Goal: Information Seeking & Learning: Learn about a topic

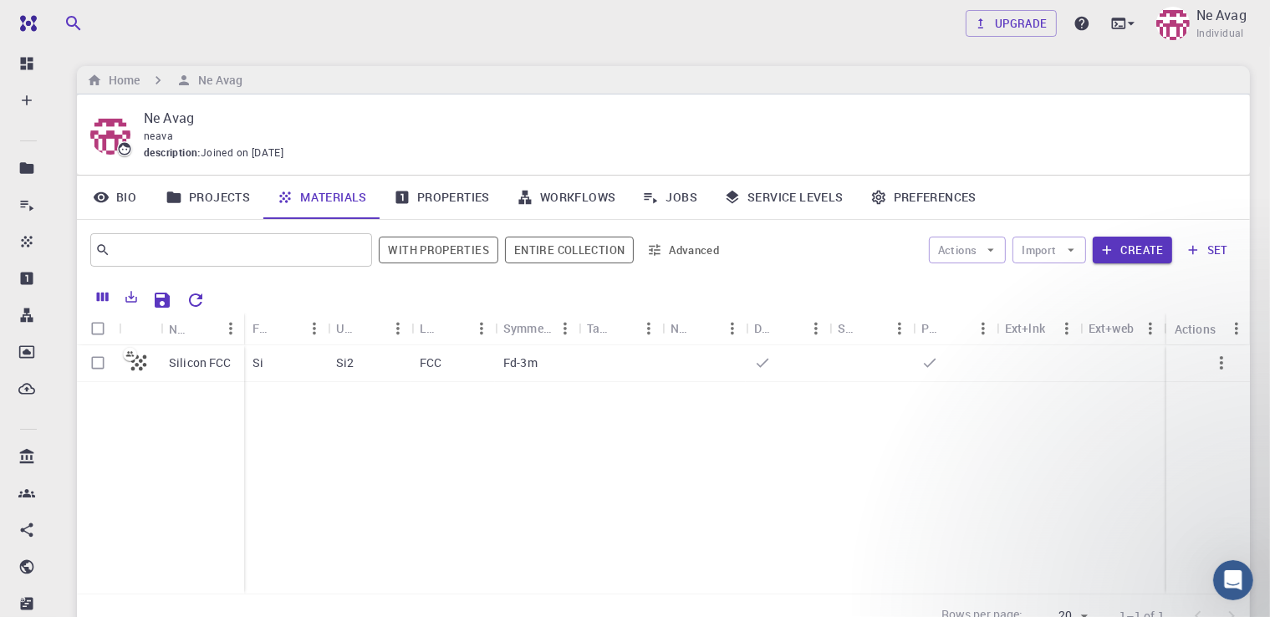
click at [260, 204] on link "Projects" at bounding box center [207, 197] width 111 height 43
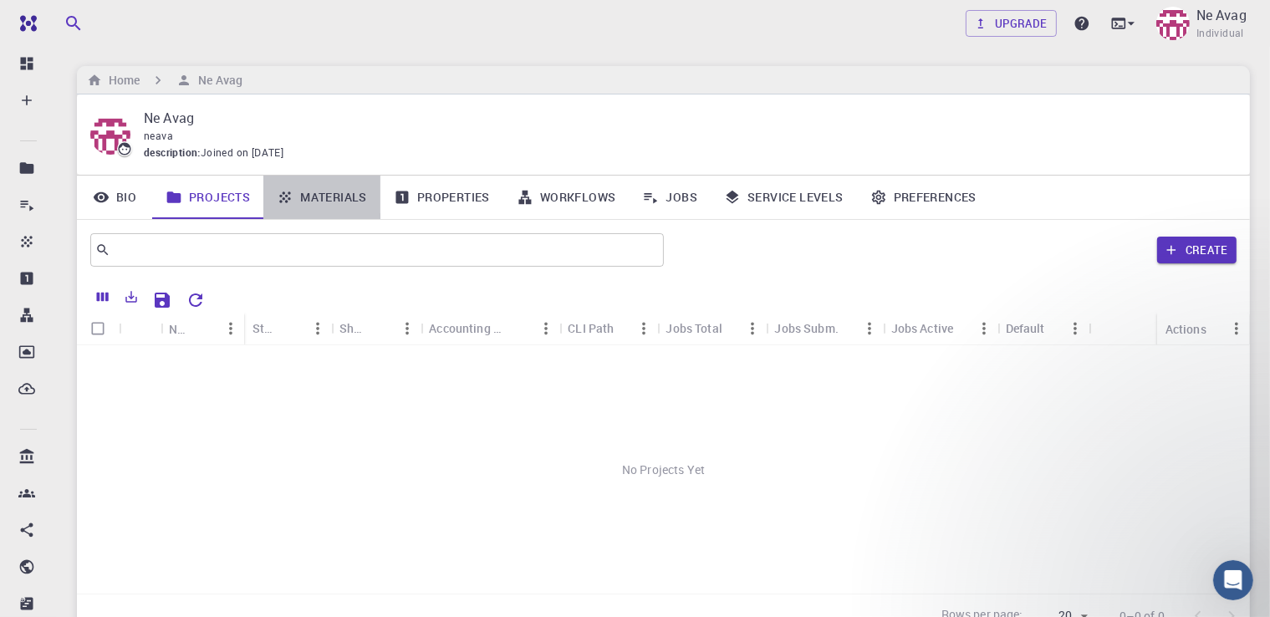
click at [339, 205] on link "Materials" at bounding box center [321, 197] width 117 height 43
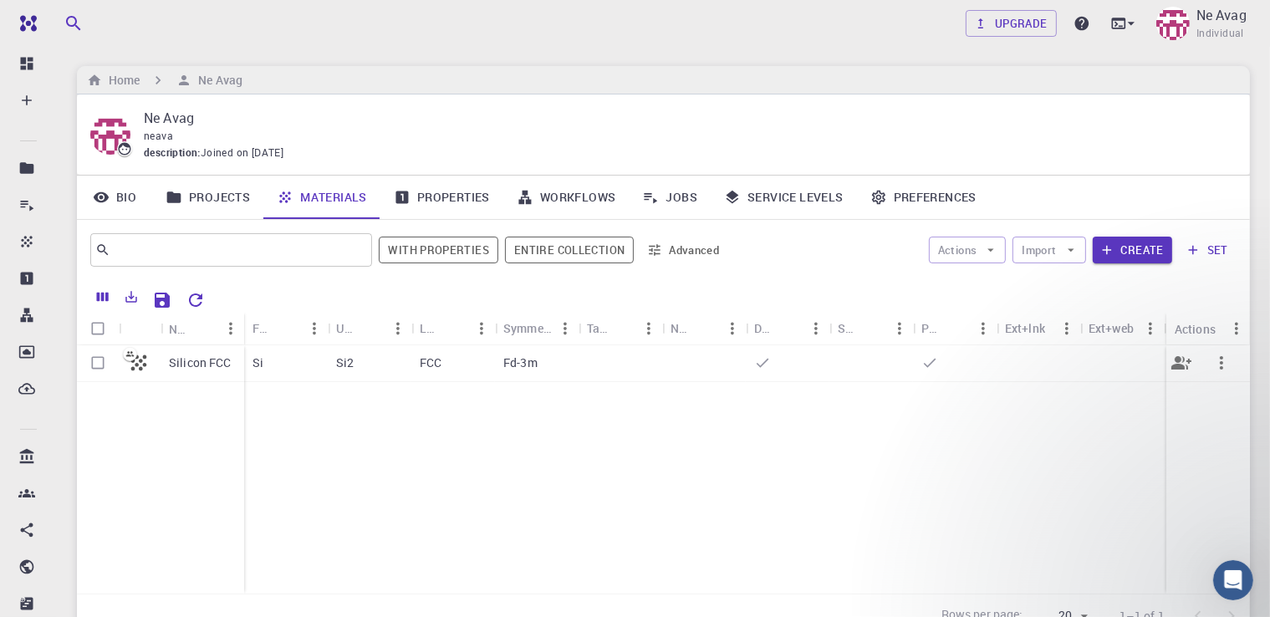
click at [216, 356] on p "Silicon FCC" at bounding box center [200, 362] width 63 height 17
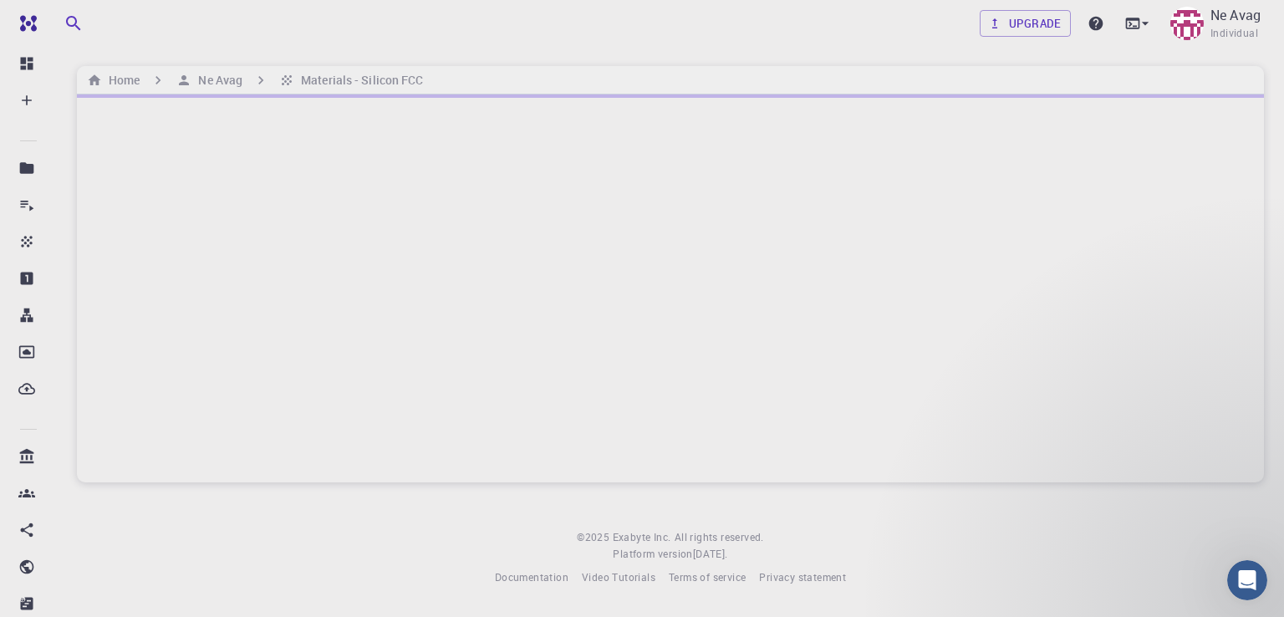
click at [390, 374] on div at bounding box center [670, 288] width 1187 height 388
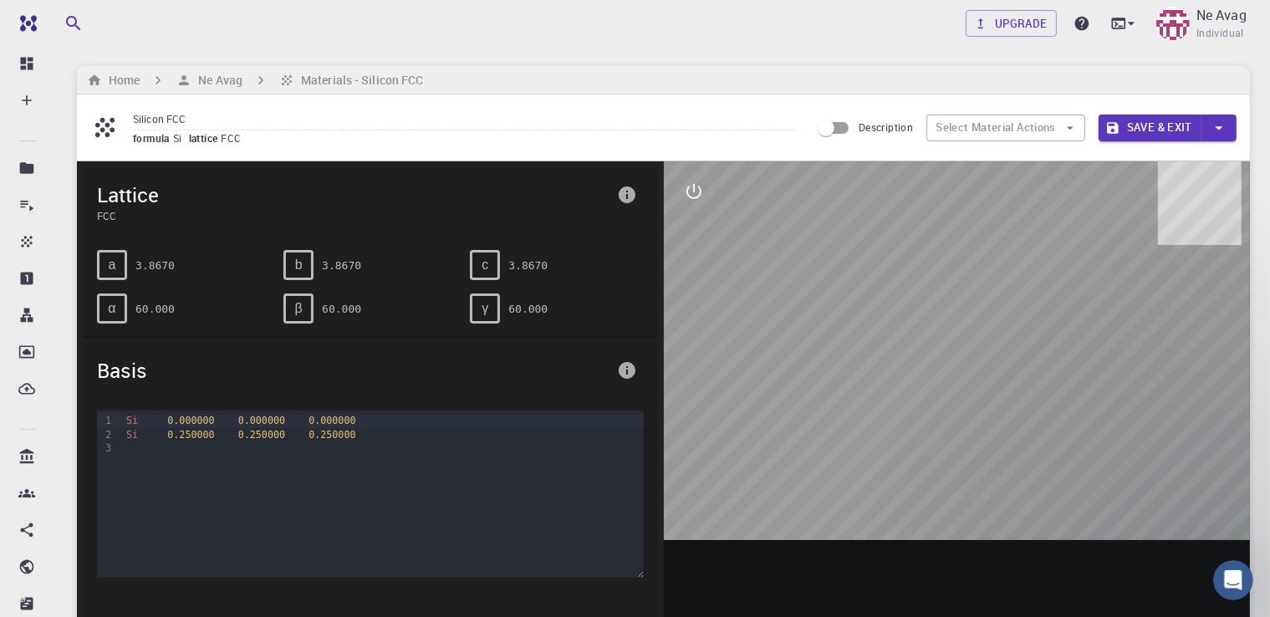
scroll to position [90, 0]
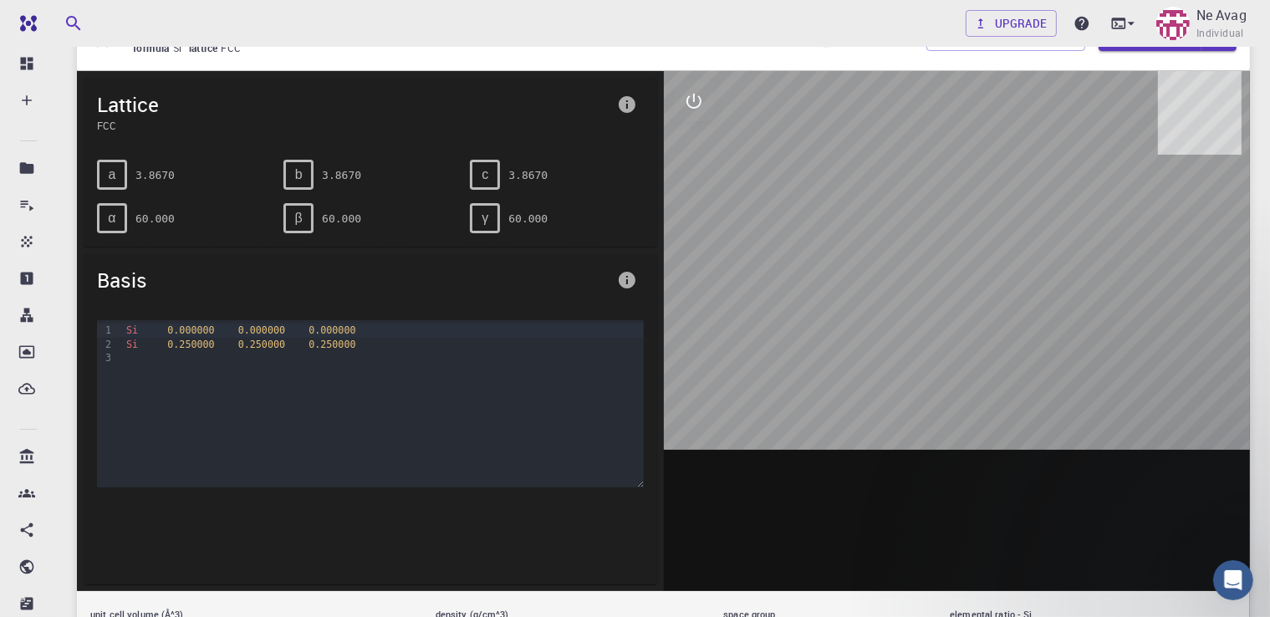
click at [302, 168] on div "b" at bounding box center [298, 175] width 30 height 30
click at [305, 198] on div "β 60.000" at bounding box center [363, 211] width 186 height 43
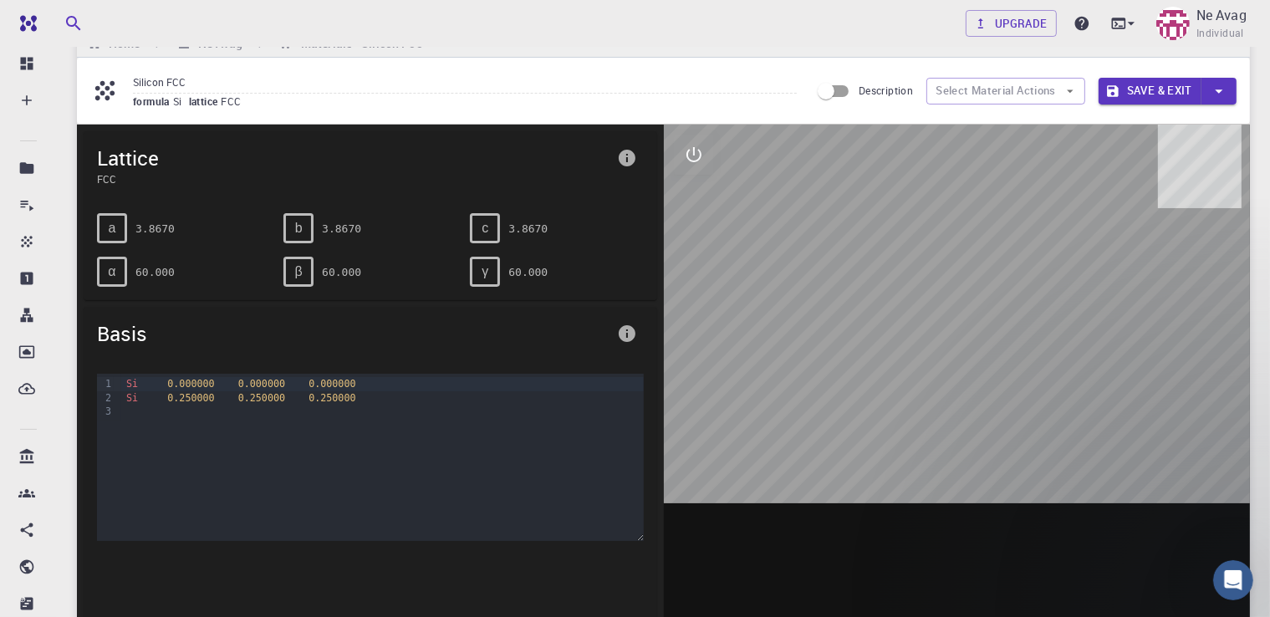
scroll to position [0, 0]
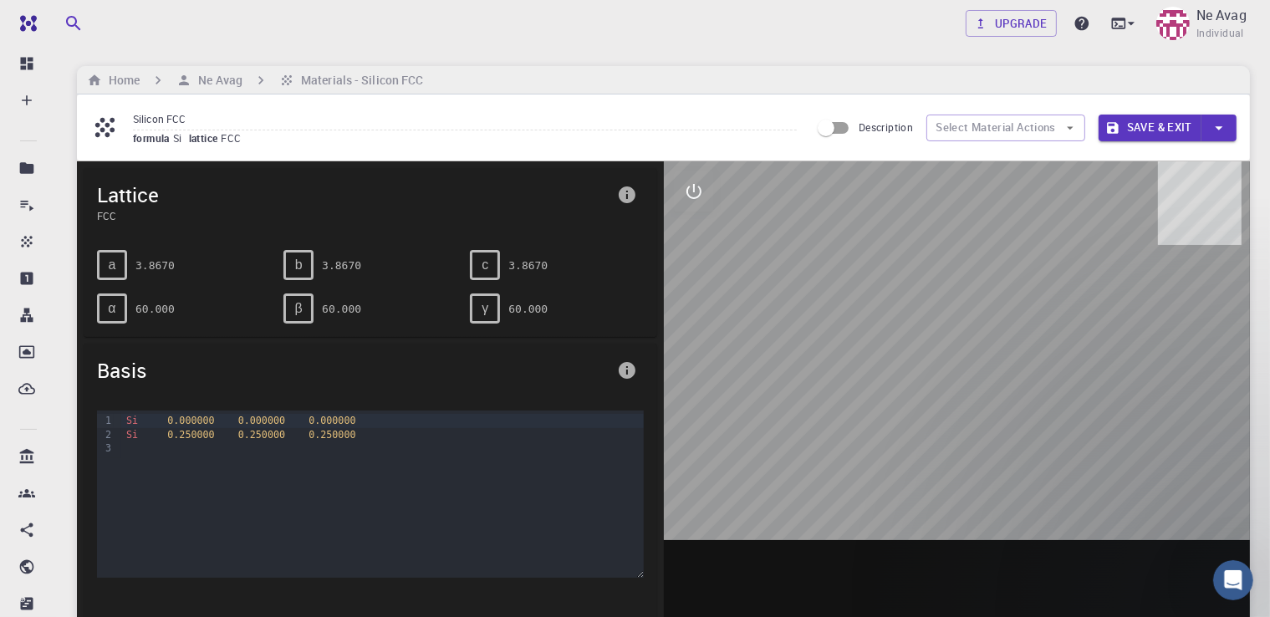
click at [732, 257] on div at bounding box center [957, 421] width 587 height 520
click at [836, 137] on input "Description" at bounding box center [825, 128] width 95 height 32
checkbox input "true"
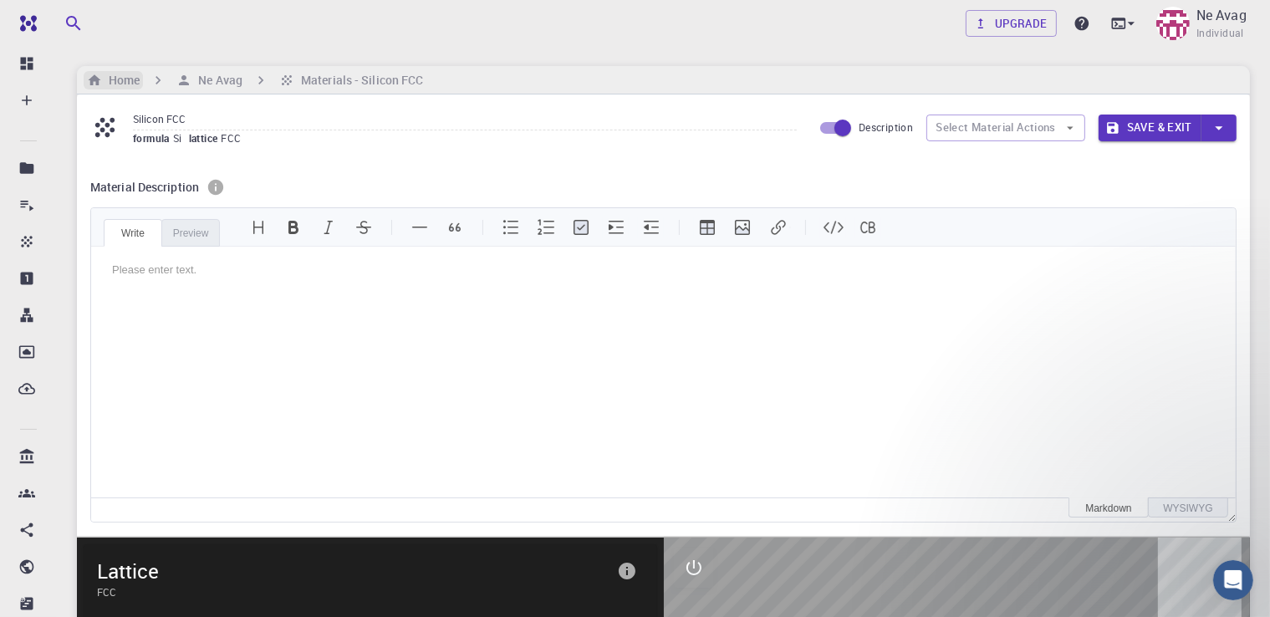
click at [128, 71] on h6 "Home" at bounding box center [121, 80] width 38 height 18
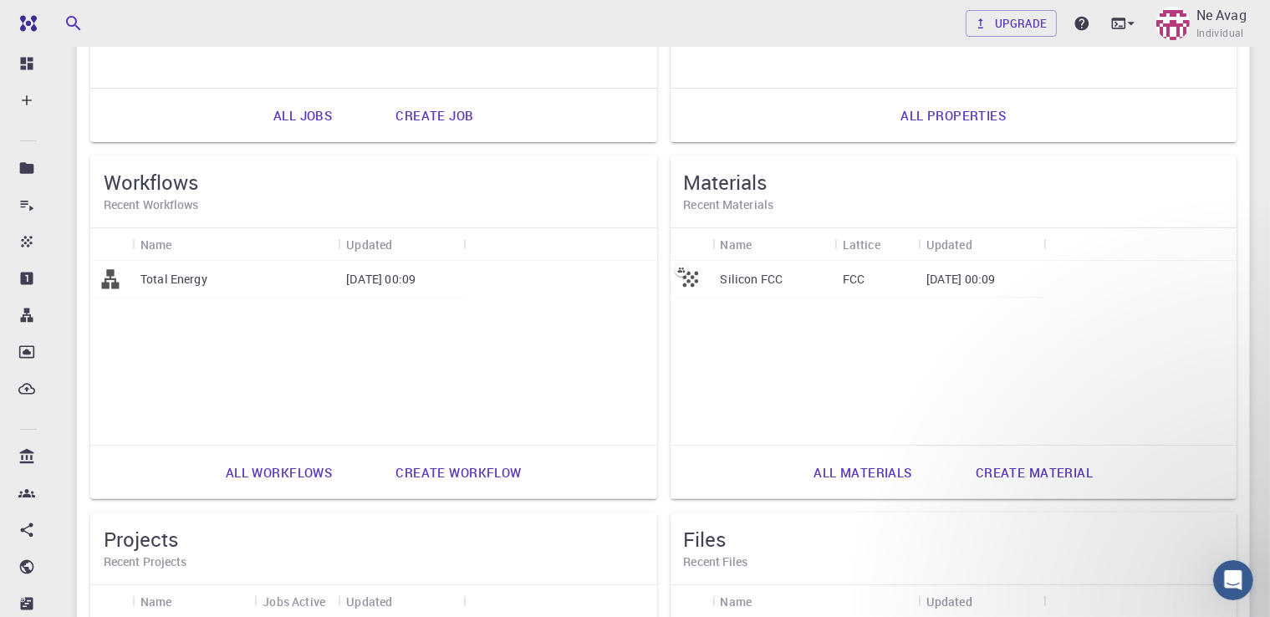
scroll to position [410, 0]
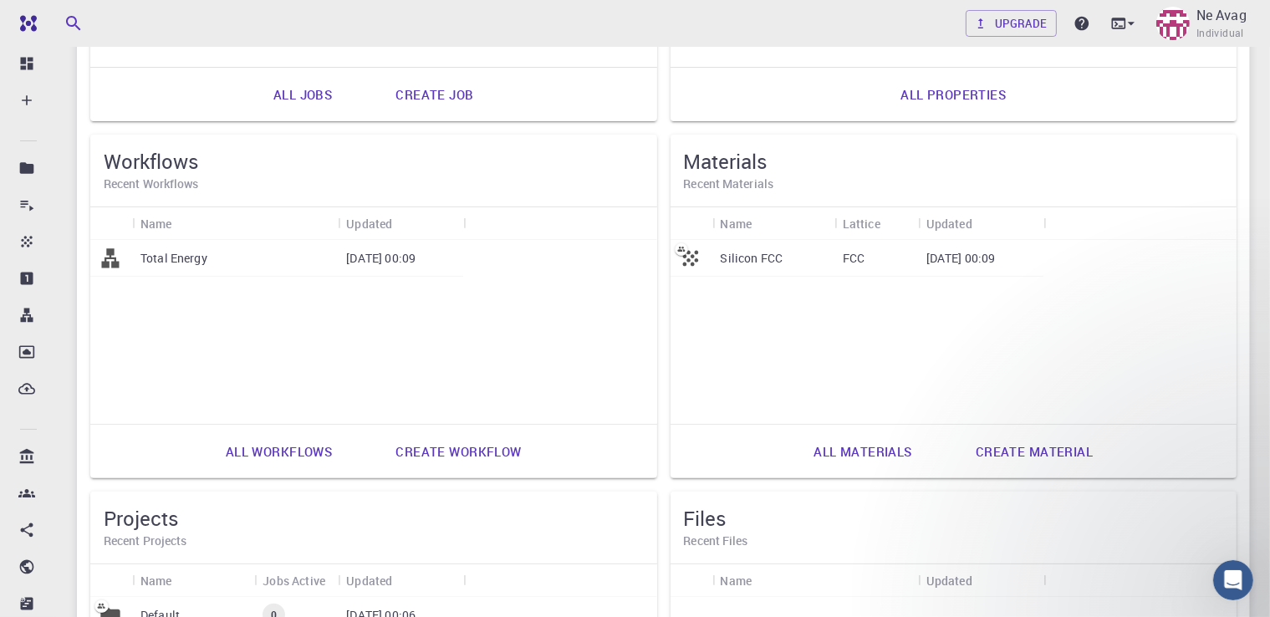
click at [254, 597] on div "Default" at bounding box center [193, 615] width 122 height 37
